Goal: Find specific page/section: Find specific page/section

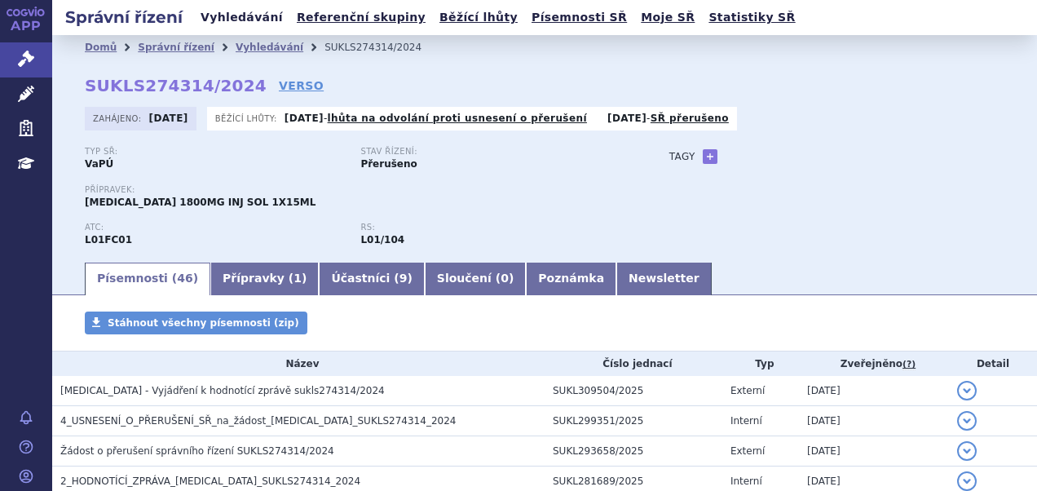
click at [209, 21] on link "Vyhledávání" at bounding box center [242, 18] width 92 height 22
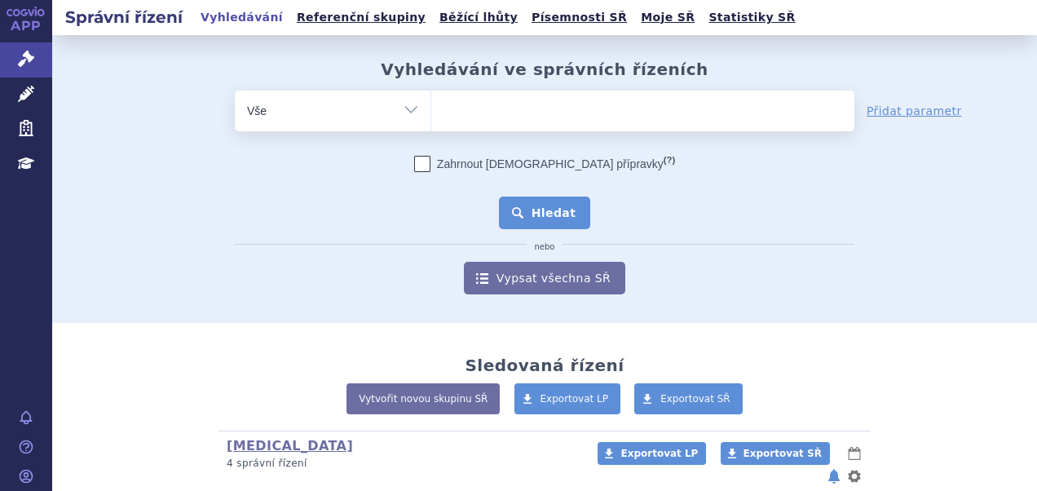
type input "SUKLS173174/2023"
select select "SUKLS173174/2023"
click at [550, 205] on button "Hledat" at bounding box center [545, 213] width 92 height 33
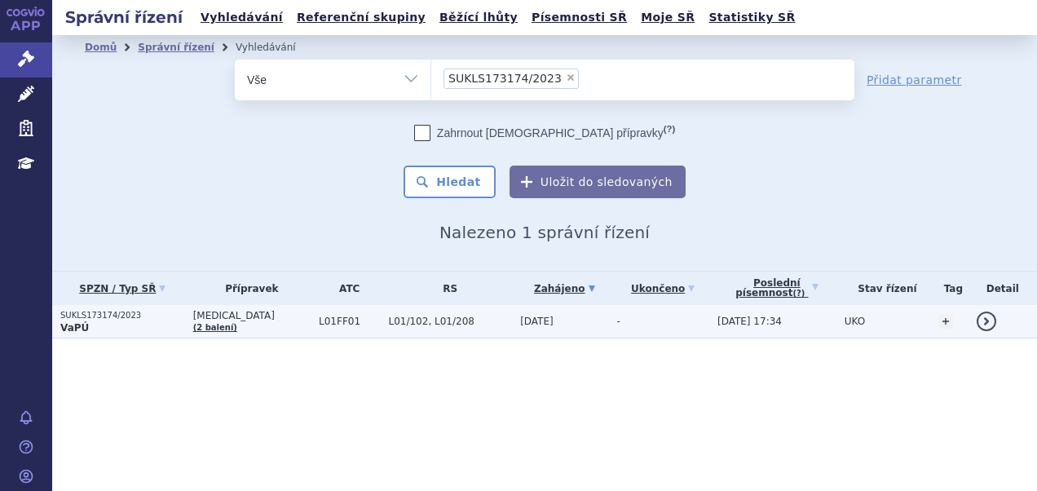
click at [157, 316] on p "SUKLS173174/2023" at bounding box center [122, 315] width 125 height 11
